Goal: Understand process/instructions

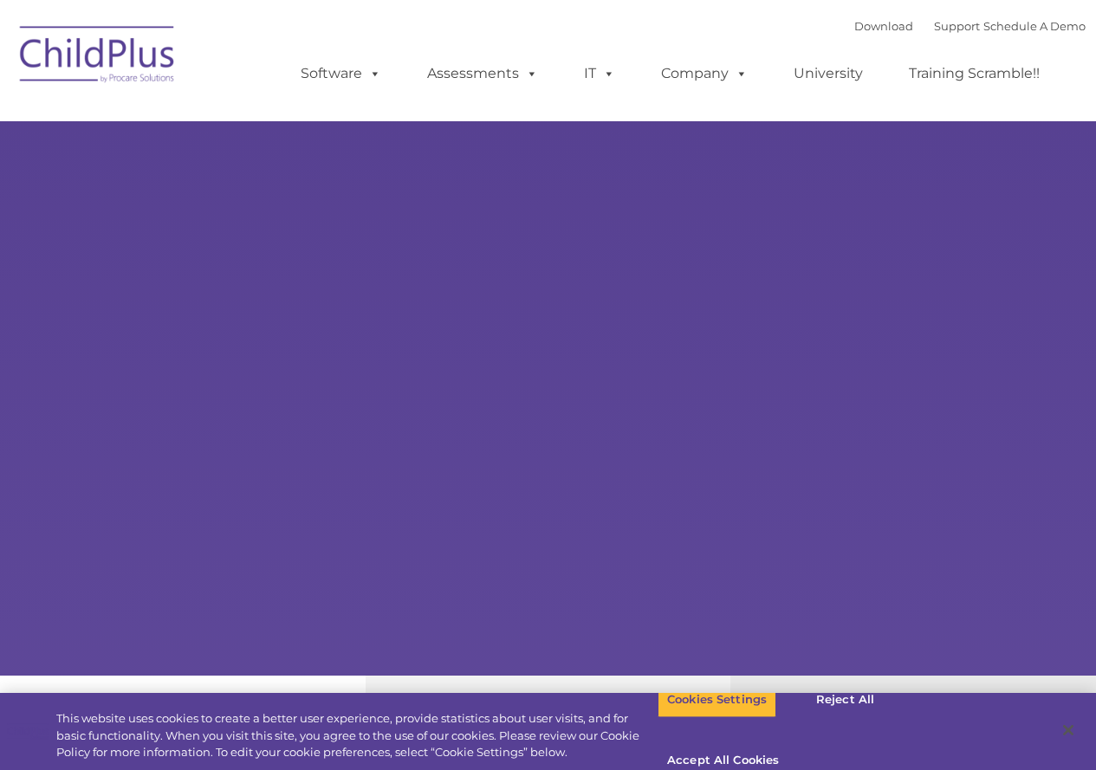
select select "MEDIUM"
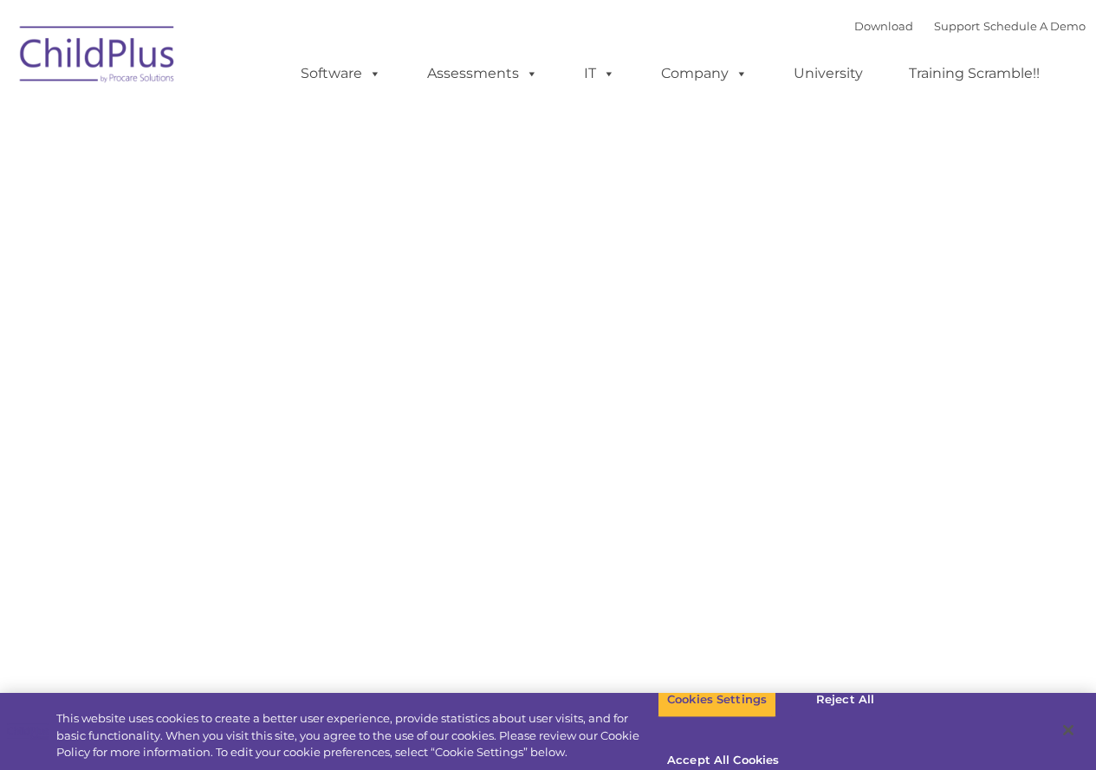
type input ""
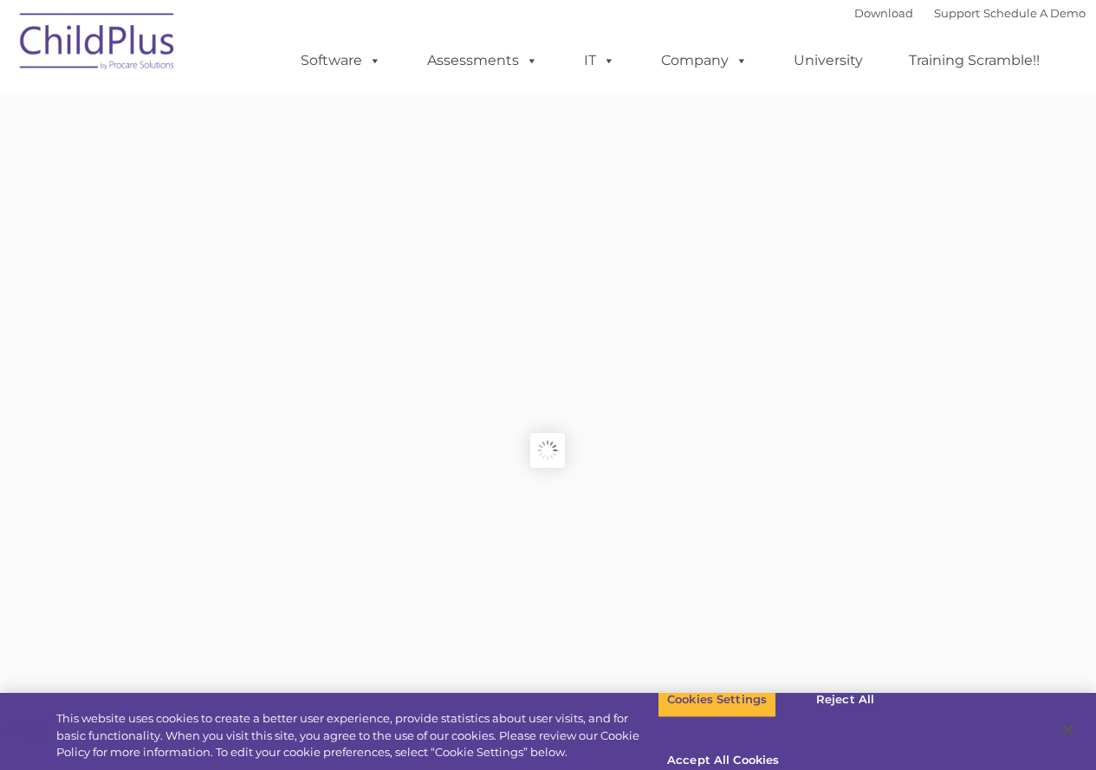
type input ""
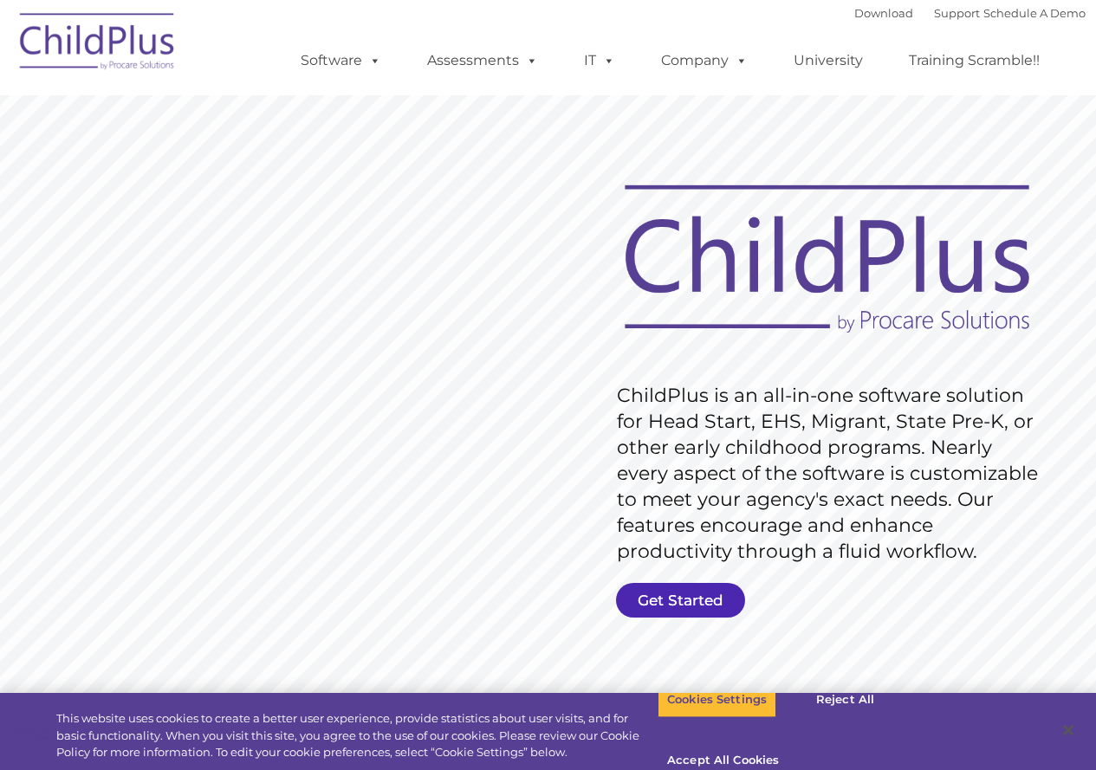
click at [680, 598] on link "Get Started" at bounding box center [680, 600] width 129 height 35
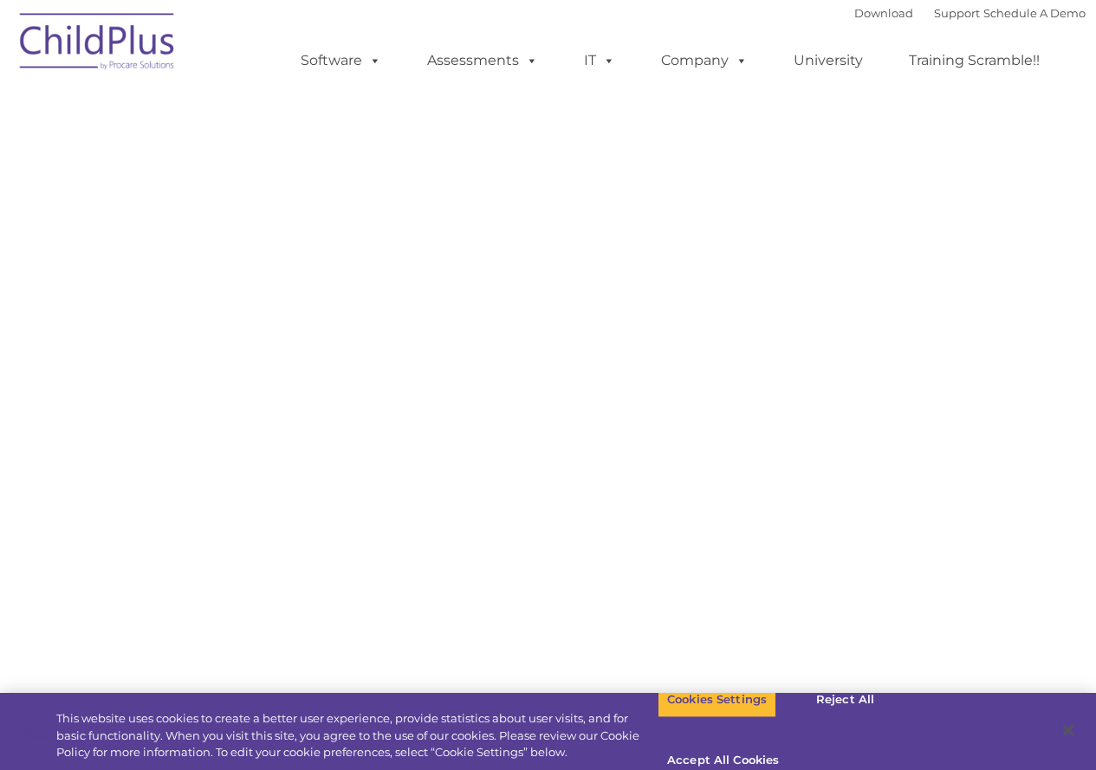
select select "MEDIUM"
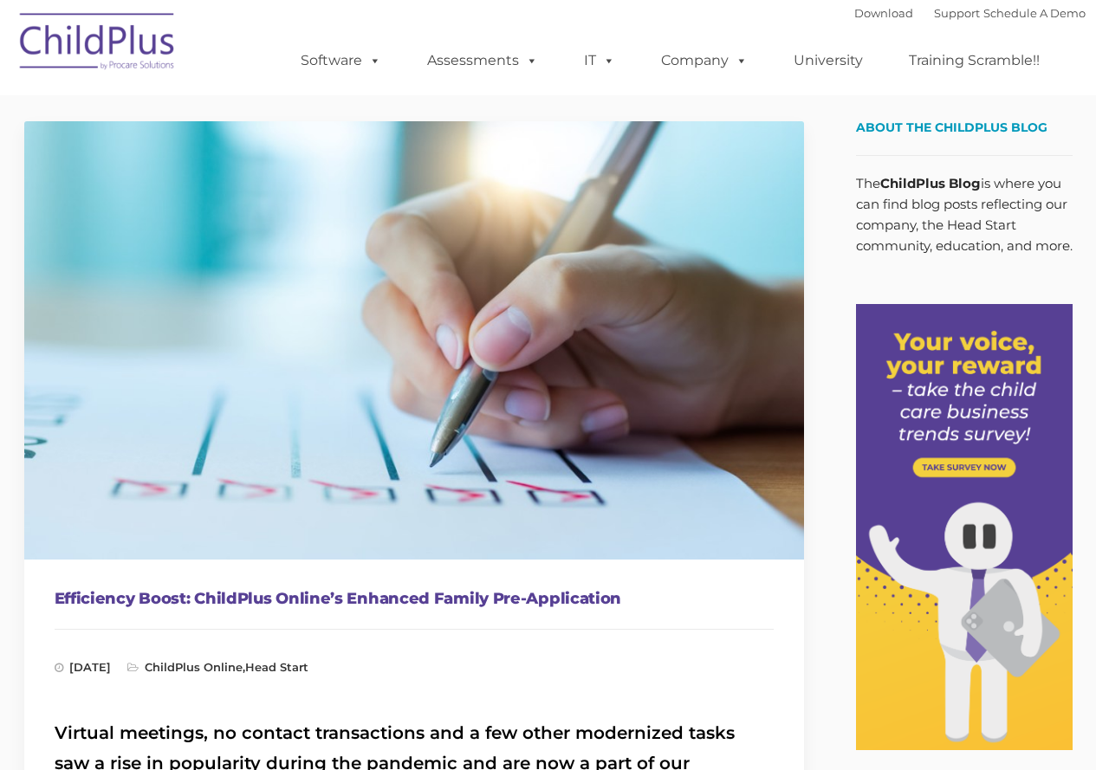
type input ""
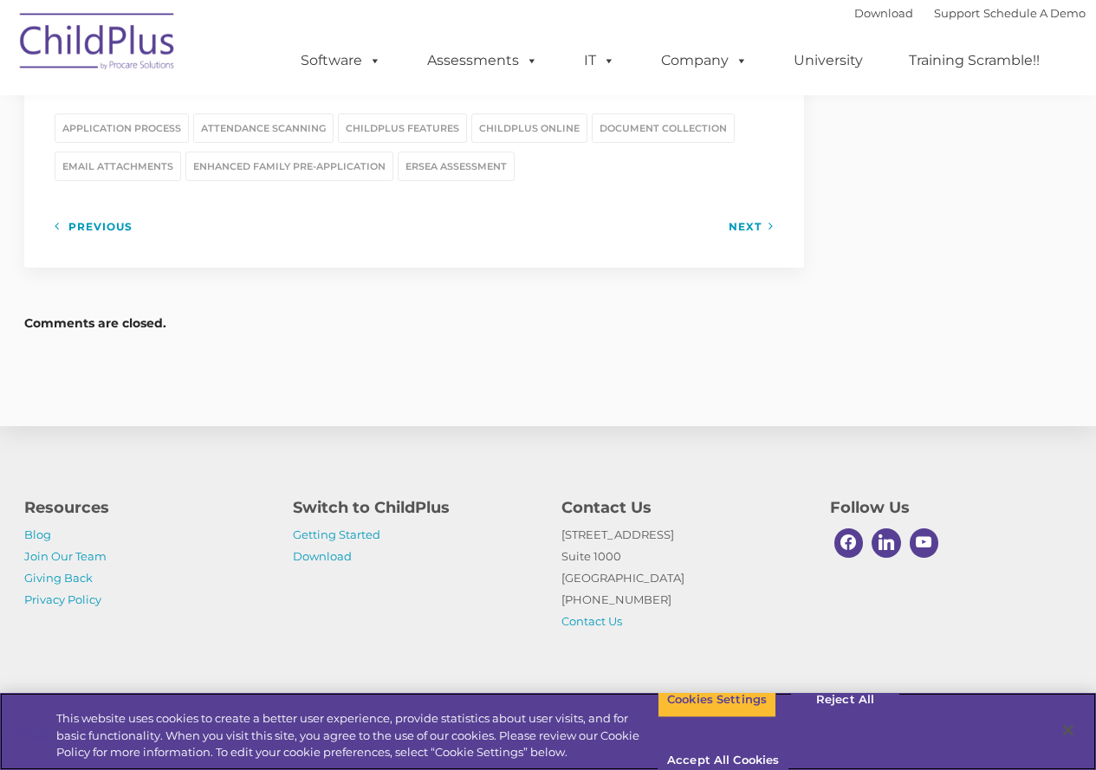
scroll to position [2423, 0]
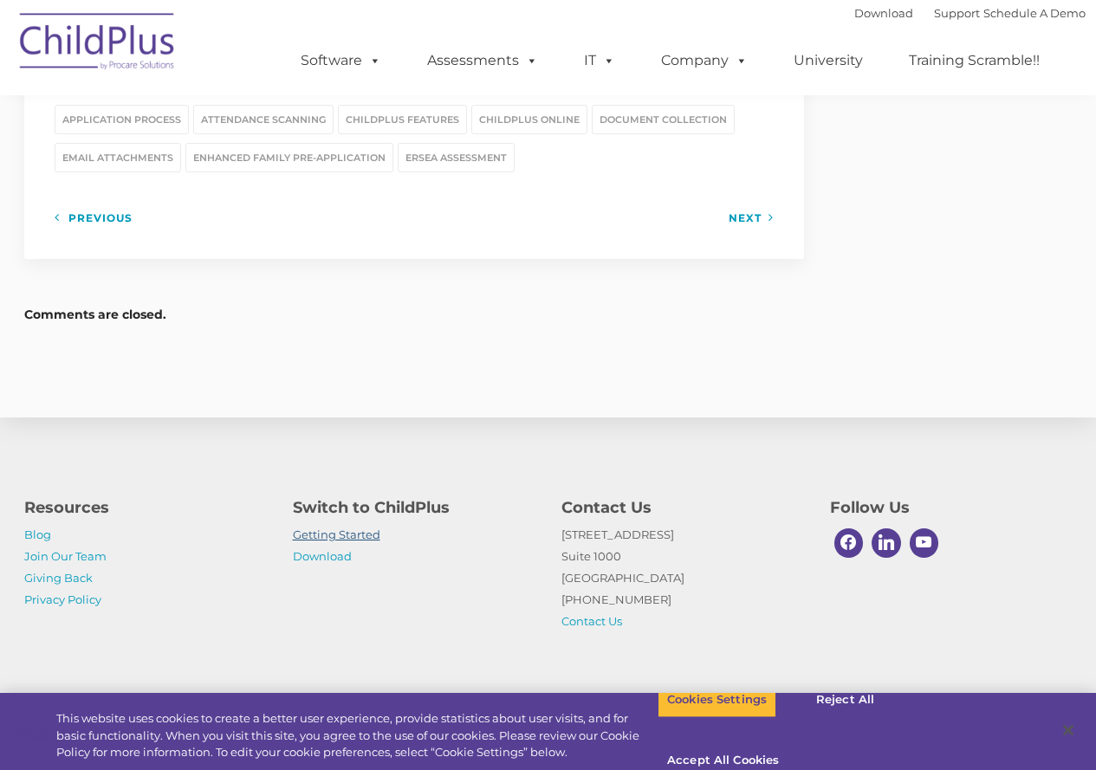
click at [327, 534] on link "Getting Started" at bounding box center [336, 534] width 87 height 14
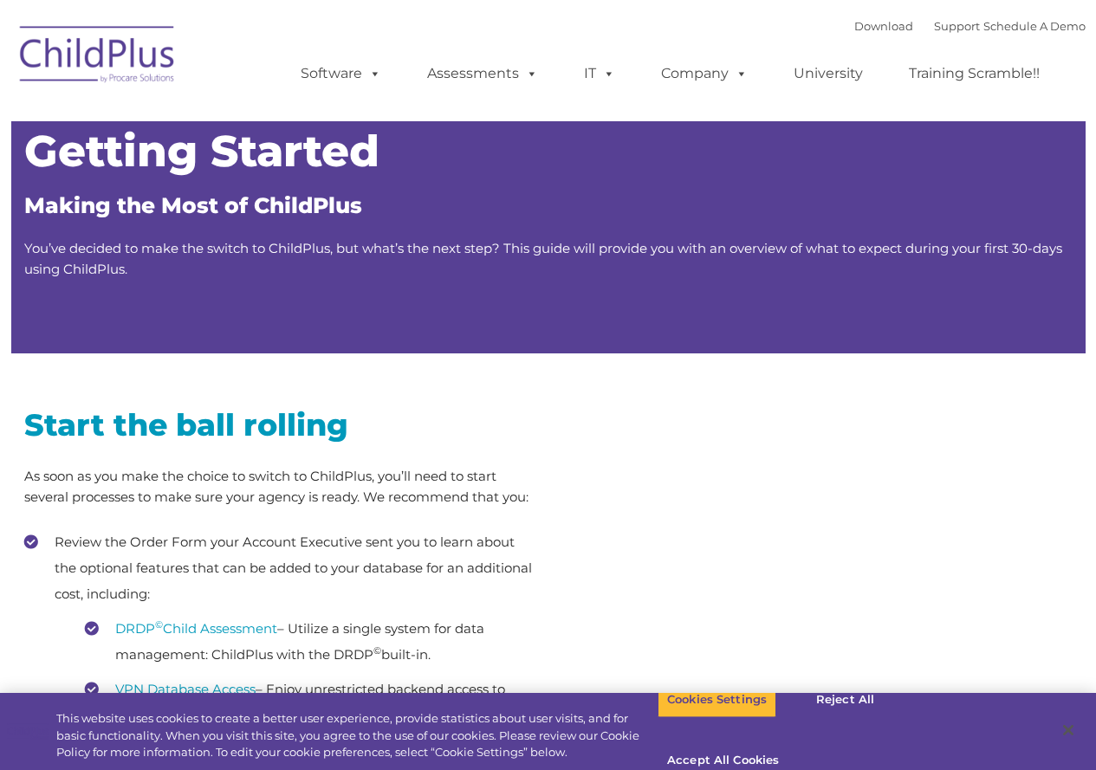
type input ""
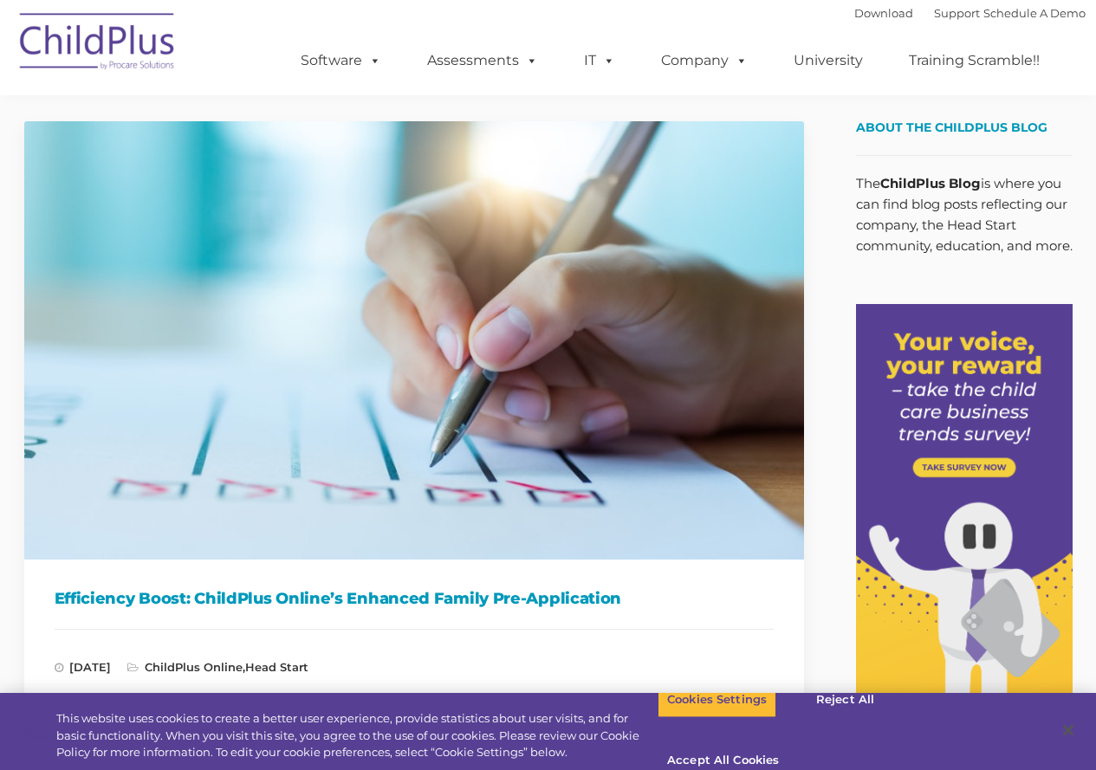
scroll to position [2423, 0]
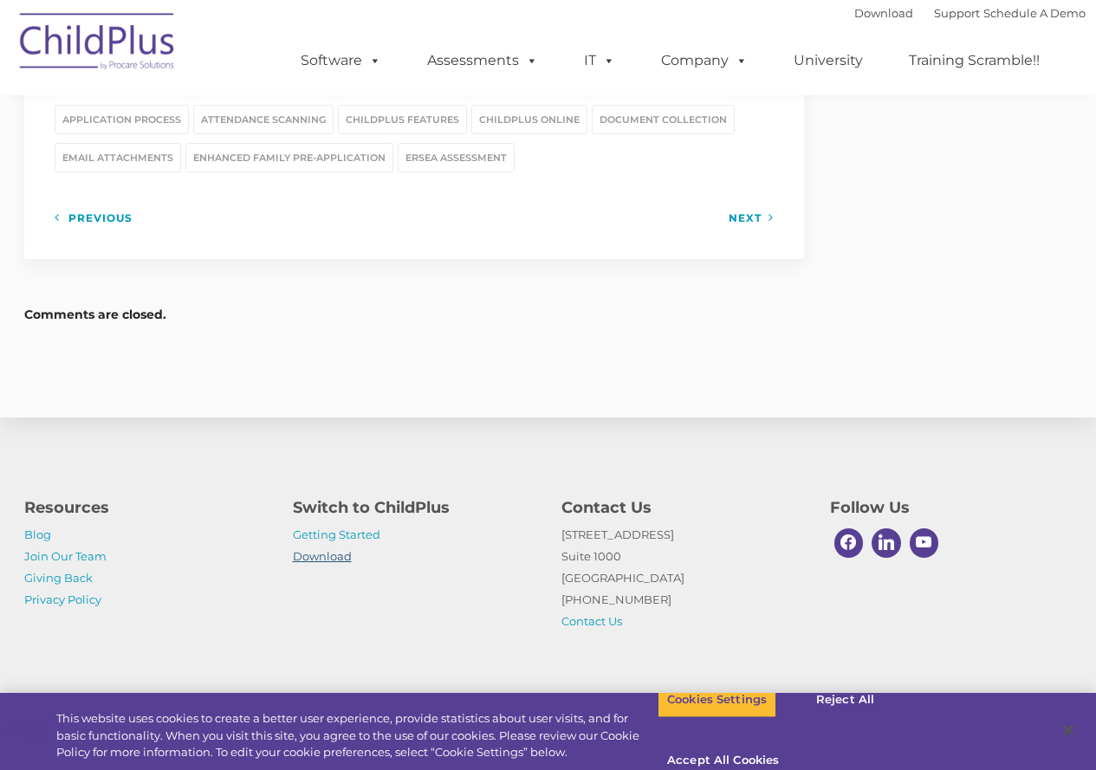
click at [325, 552] on link "Download" at bounding box center [322, 556] width 59 height 14
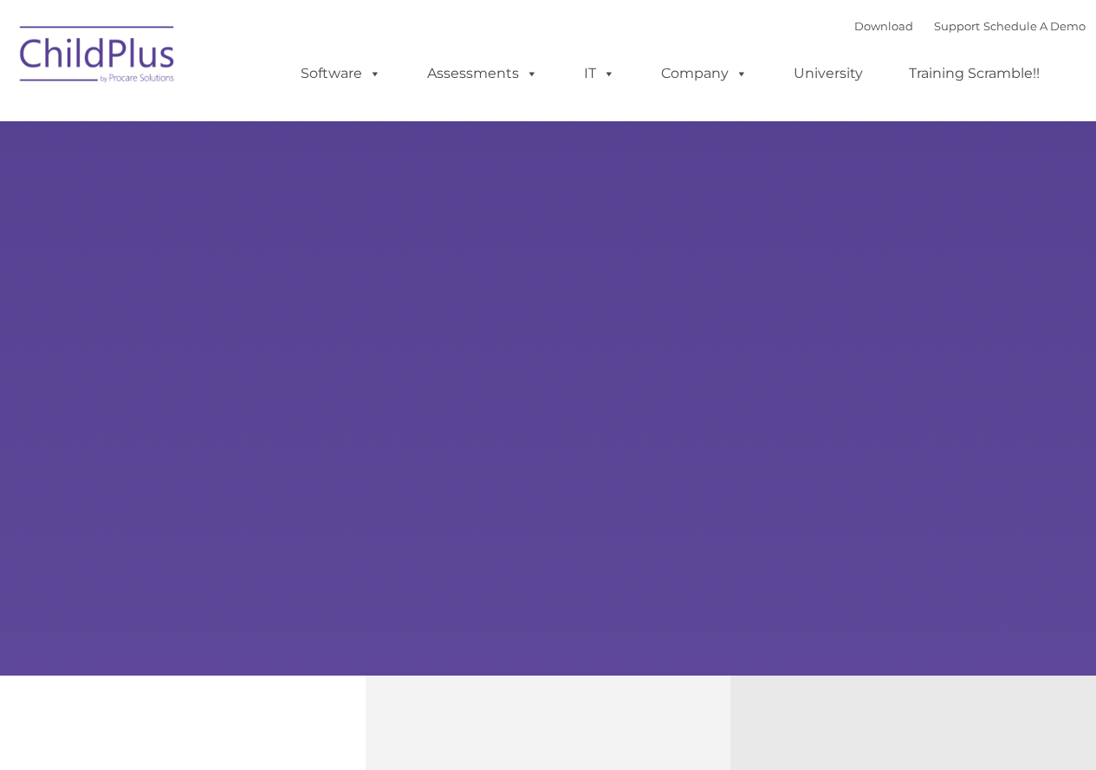
type input ""
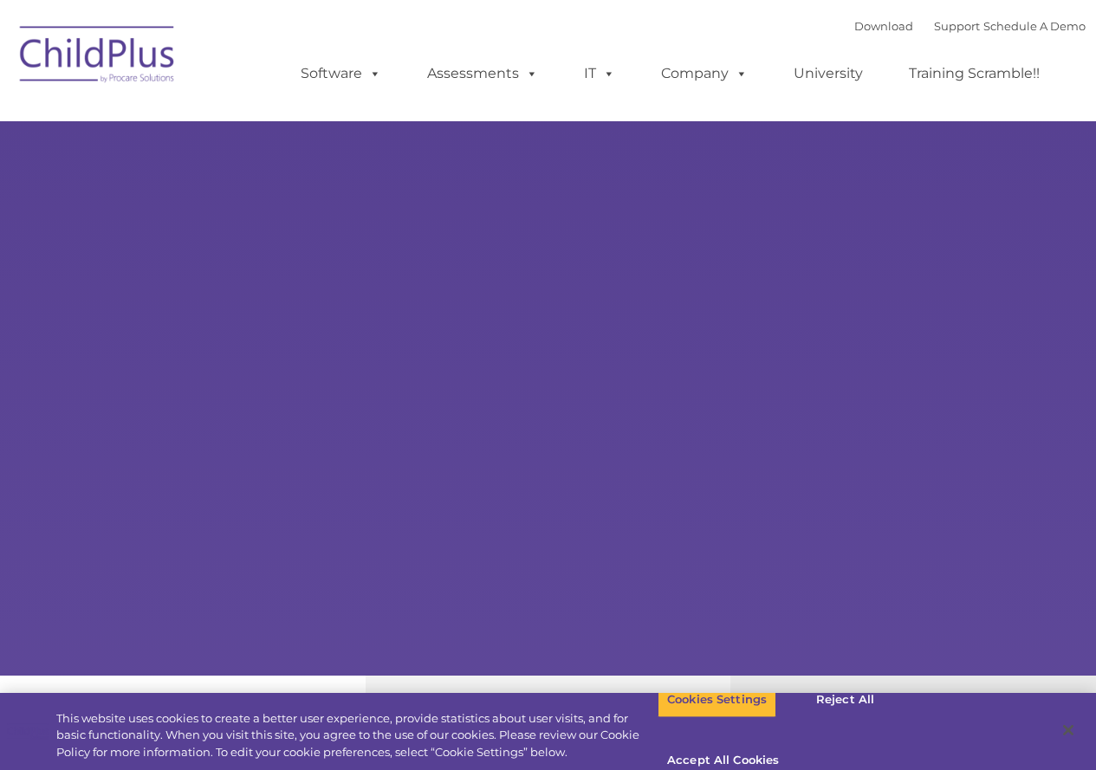
select select "MEDIUM"
